Goal: Navigation & Orientation: Find specific page/section

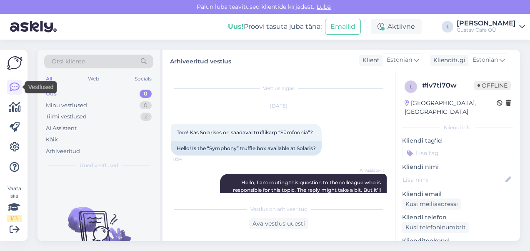
scroll to position [738, 0]
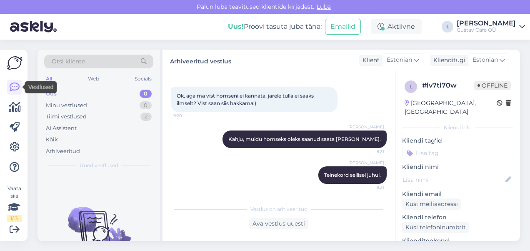
click at [22, 84] on div "Vestlused" at bounding box center [41, 87] width 38 height 12
click at [24, 20] on img at bounding box center [33, 27] width 47 height 26
click at [40, 30] on img at bounding box center [33, 27] width 47 height 26
click at [100, 110] on div "Minu vestlused 0" at bounding box center [98, 106] width 109 height 12
click at [103, 100] on div "Minu vestlused 0" at bounding box center [98, 106] width 109 height 12
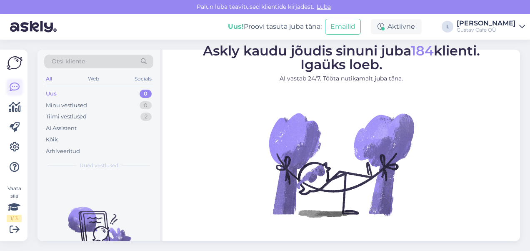
click at [20, 84] on link at bounding box center [14, 87] width 15 height 15
click at [68, 100] on div "Minu vestlused 0" at bounding box center [98, 106] width 109 height 12
click at [114, 120] on div "Tiimi vestlused 2" at bounding box center [98, 117] width 109 height 12
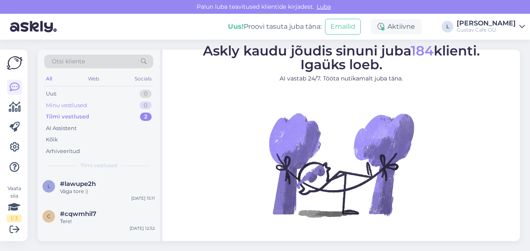
click at [107, 110] on div "Minu vestlused 0" at bounding box center [98, 106] width 109 height 12
